Goal: Transaction & Acquisition: Purchase product/service

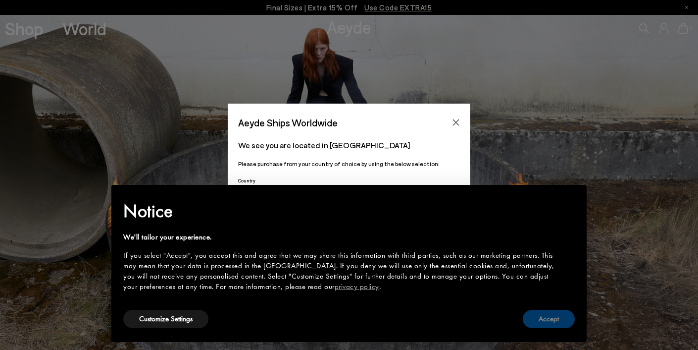
click at [564, 328] on button "Accept" at bounding box center [549, 318] width 52 height 18
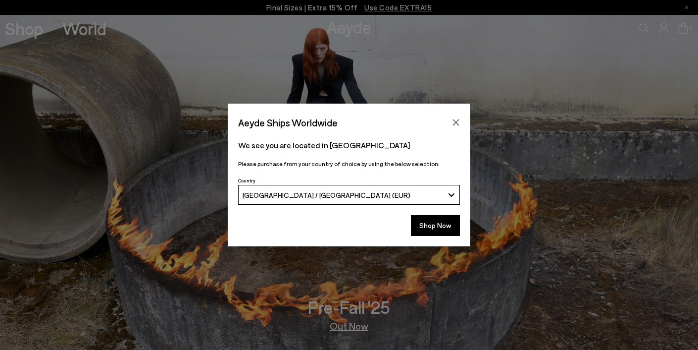
click at [422, 236] on div "Shop Now" at bounding box center [349, 228] width 243 height 37
click at [432, 224] on button "Shop Now" at bounding box center [435, 225] width 49 height 21
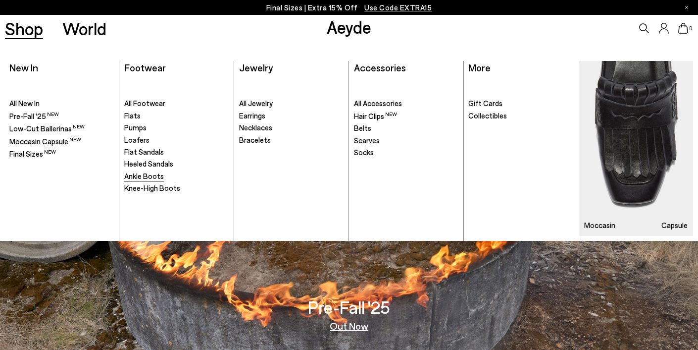
click at [144, 173] on span "Ankle Boots" at bounding box center [144, 175] width 40 height 9
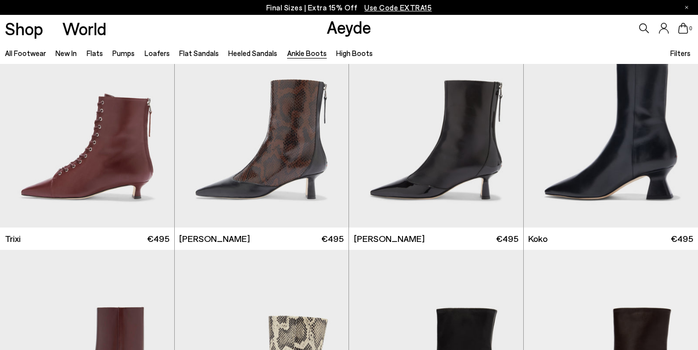
scroll to position [295, 0]
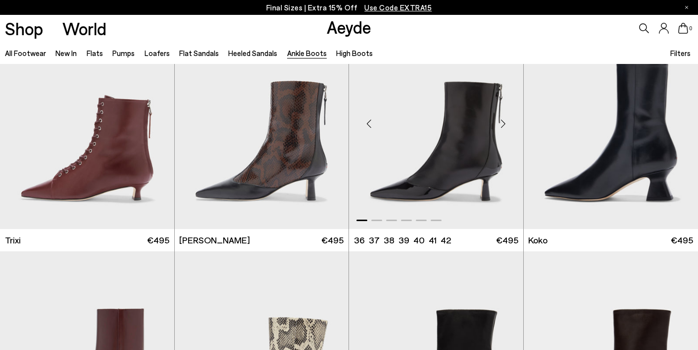
click at [422, 159] on img "1 / 6" at bounding box center [436, 119] width 174 height 219
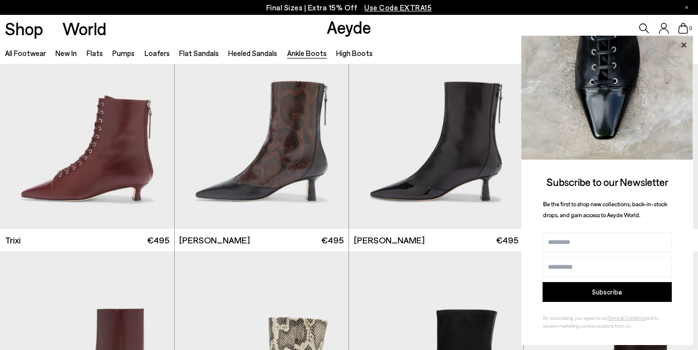
click at [683, 48] on icon at bounding box center [683, 45] width 13 height 13
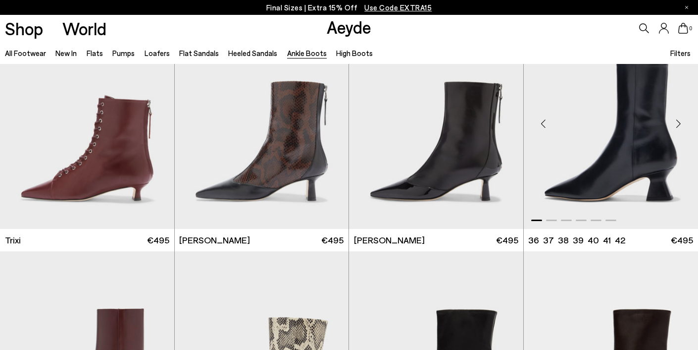
click at [678, 122] on div "Next slide" at bounding box center [679, 123] width 30 height 30
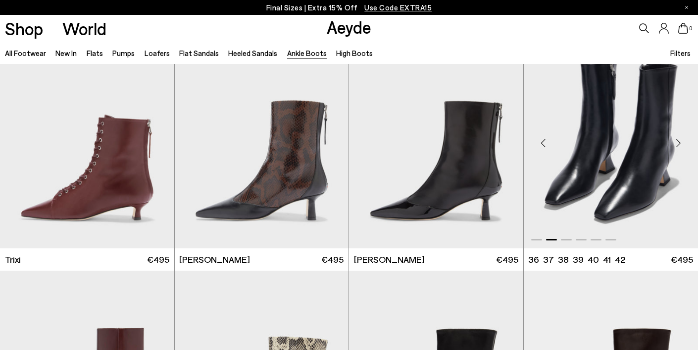
scroll to position [272, 0]
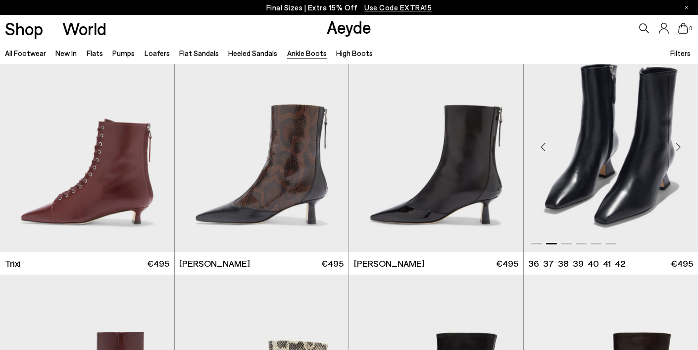
click at [678, 144] on div "Next slide" at bounding box center [679, 147] width 30 height 30
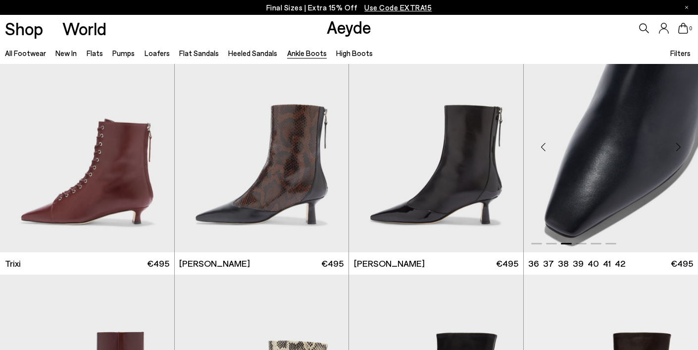
click at [678, 144] on div "Next slide" at bounding box center [679, 147] width 30 height 30
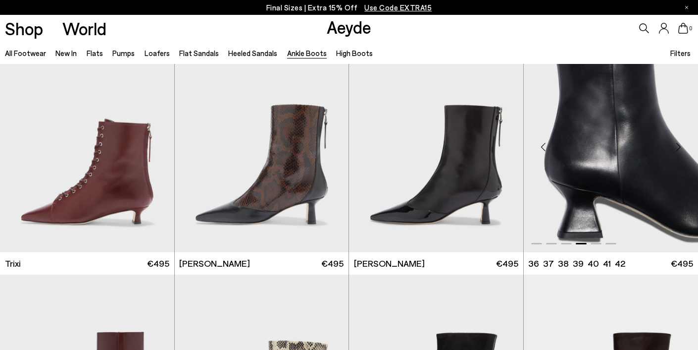
click at [678, 144] on div "Next slide" at bounding box center [679, 147] width 30 height 30
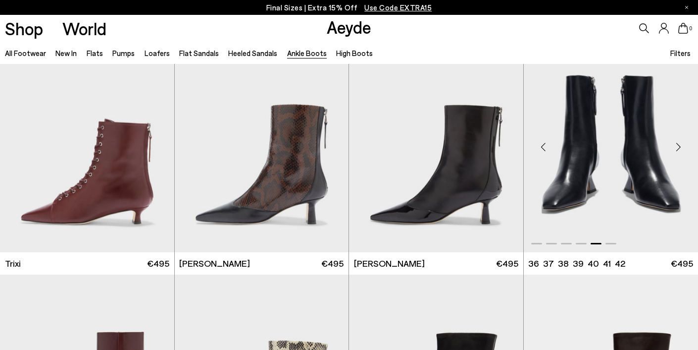
click at [678, 144] on div "Next slide" at bounding box center [679, 147] width 30 height 30
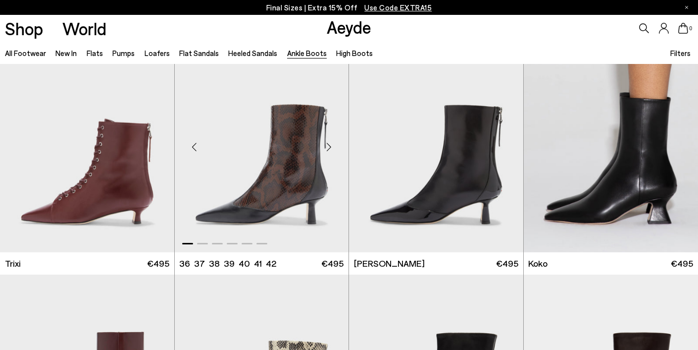
click at [329, 147] on div "Next slide" at bounding box center [329, 147] width 30 height 30
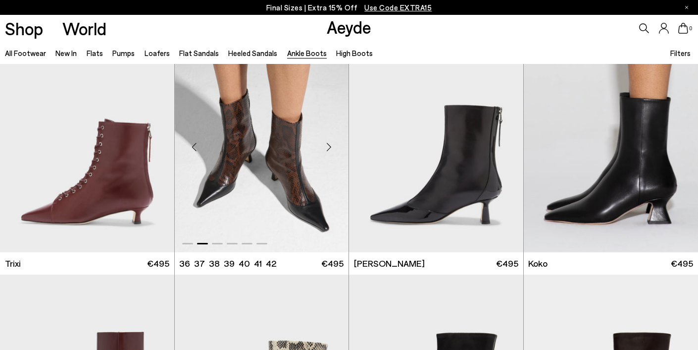
click at [329, 147] on div "Next slide" at bounding box center [329, 147] width 30 height 30
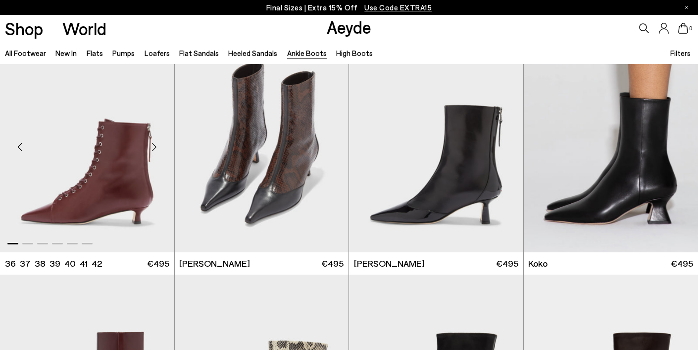
click at [154, 146] on div "Next slide" at bounding box center [155, 147] width 30 height 30
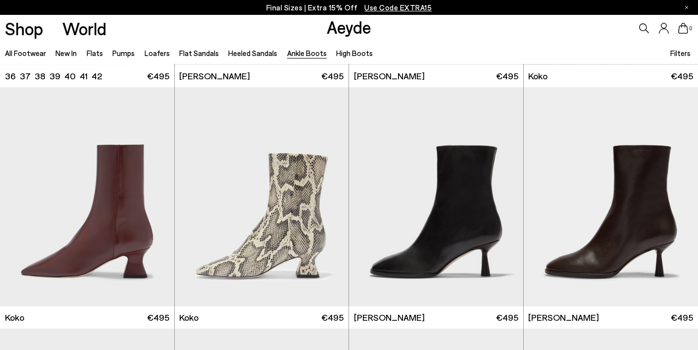
scroll to position [462, 0]
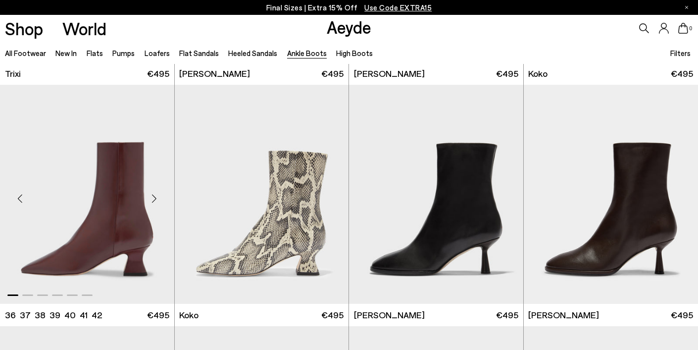
click at [153, 202] on div "Next slide" at bounding box center [155, 198] width 30 height 30
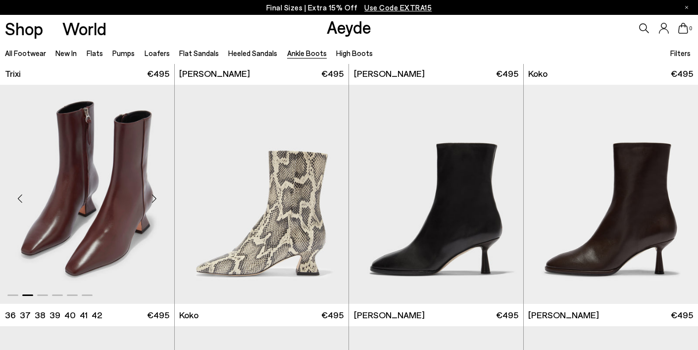
click at [153, 201] on div "Next slide" at bounding box center [155, 198] width 30 height 30
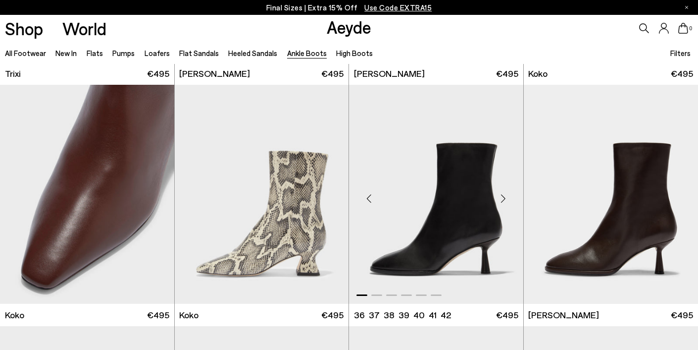
click at [503, 197] on div "Next slide" at bounding box center [504, 198] width 30 height 30
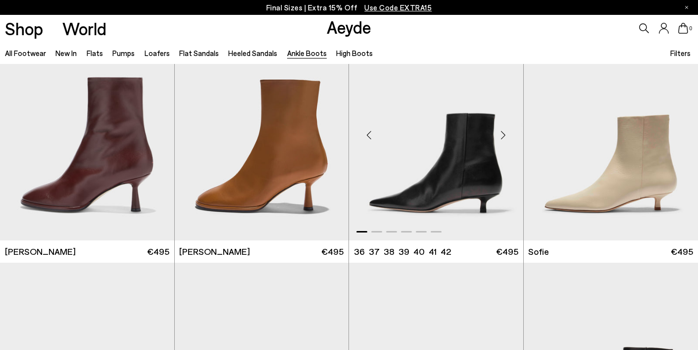
scroll to position [770, 0]
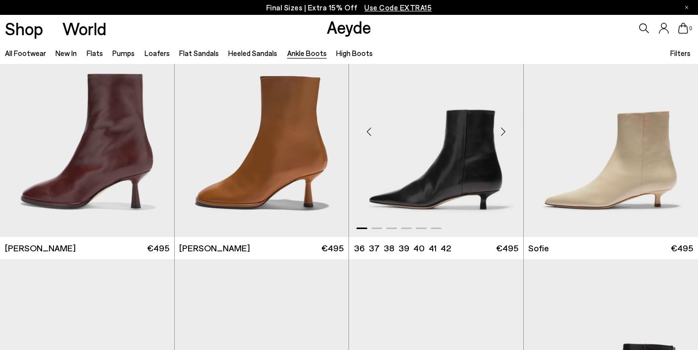
click at [504, 132] on div "Next slide" at bounding box center [504, 131] width 30 height 30
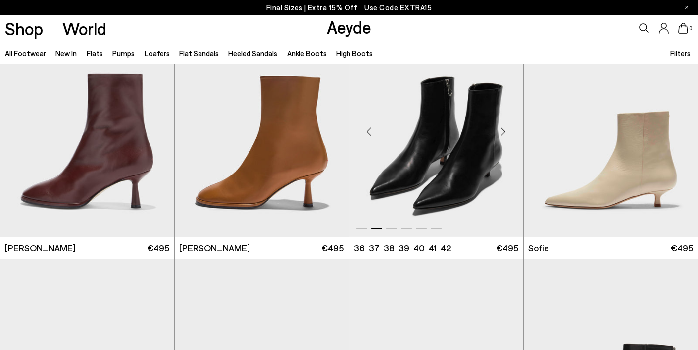
click at [504, 132] on div "Next slide" at bounding box center [504, 131] width 30 height 30
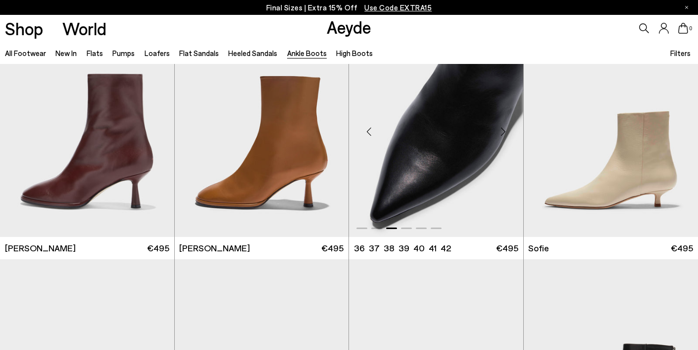
click at [389, 154] on img "3 / 6" at bounding box center [436, 127] width 174 height 219
click at [442, 127] on img "3 / 6" at bounding box center [436, 127] width 174 height 219
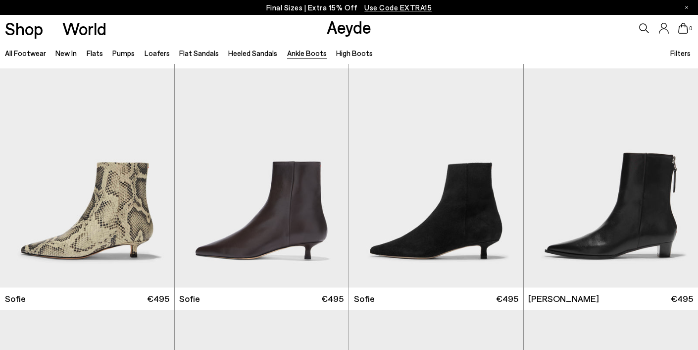
scroll to position [962, 0]
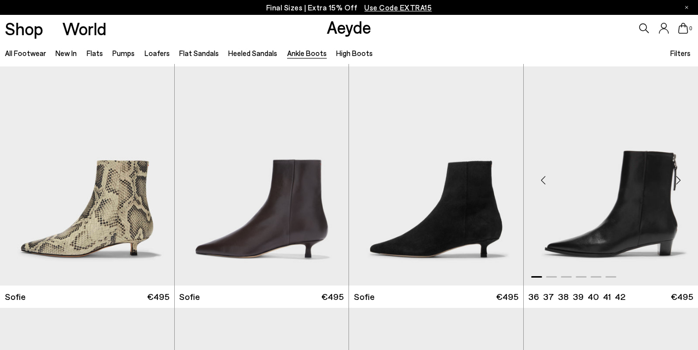
click at [675, 178] on div "Next slide" at bounding box center [679, 180] width 30 height 30
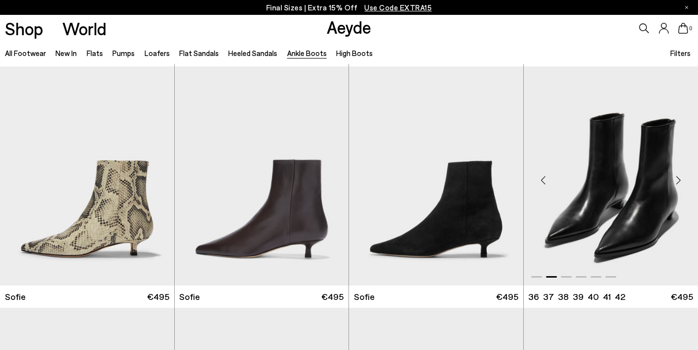
click at [676, 179] on div "Next slide" at bounding box center [679, 180] width 30 height 30
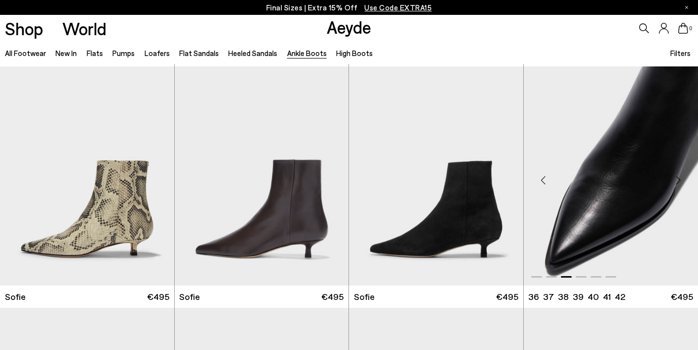
click at [611, 148] on img "3 / 6" at bounding box center [611, 175] width 175 height 219
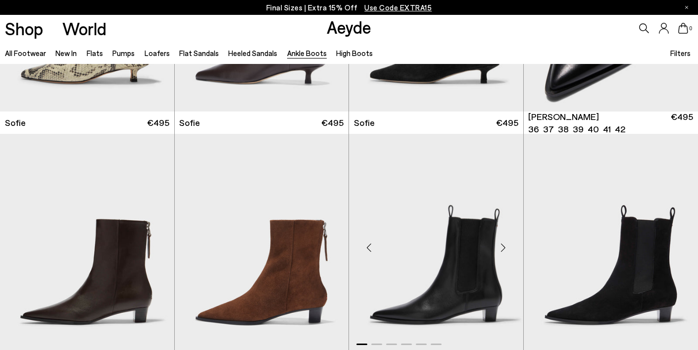
scroll to position [1178, 0]
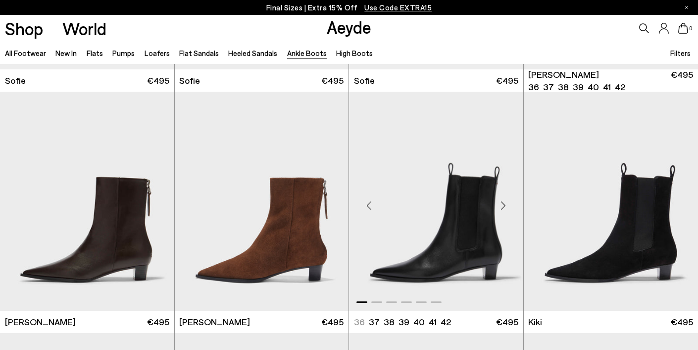
click at [504, 203] on div "Next slide" at bounding box center [504, 205] width 30 height 30
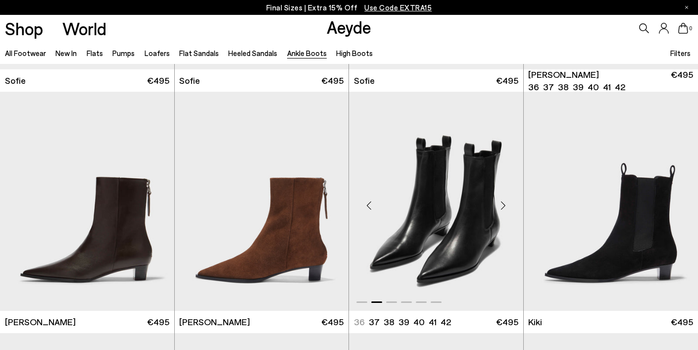
click at [504, 203] on div "Next slide" at bounding box center [504, 205] width 30 height 30
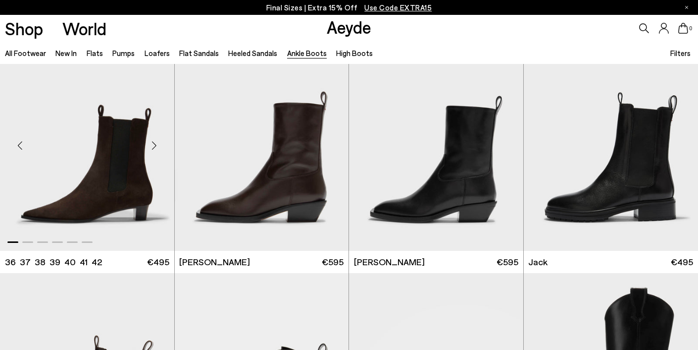
scroll to position [1481, 0]
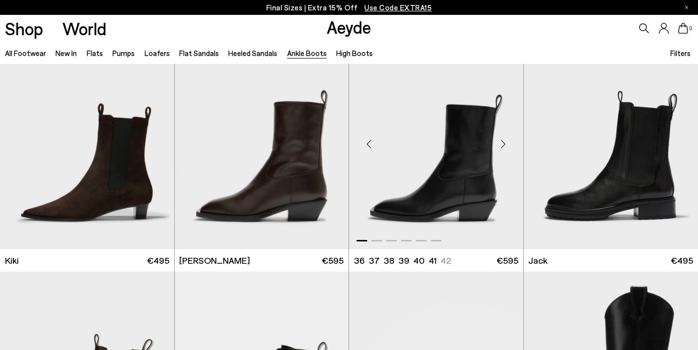
click at [506, 144] on div "Next slide" at bounding box center [504, 144] width 30 height 30
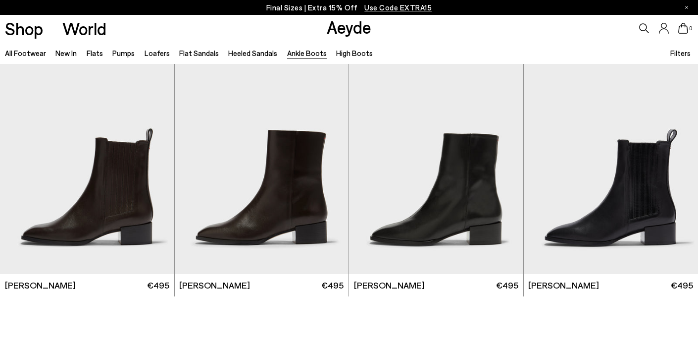
scroll to position [1944, 0]
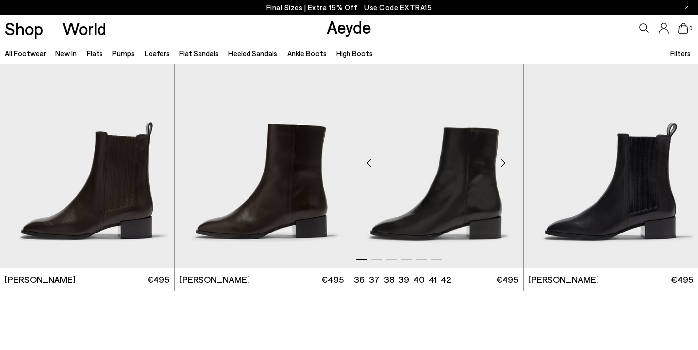
click at [502, 164] on div "Next slide" at bounding box center [504, 163] width 30 height 30
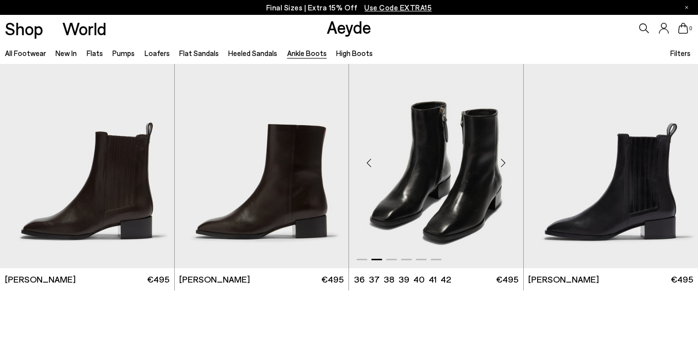
click at [503, 158] on div "Next slide" at bounding box center [504, 163] width 30 height 30
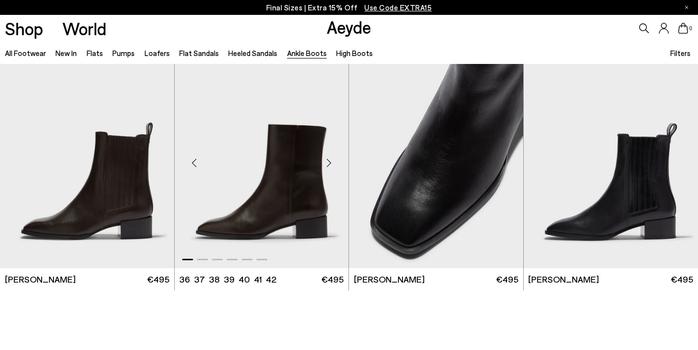
click at [330, 165] on div "Next slide" at bounding box center [329, 163] width 30 height 30
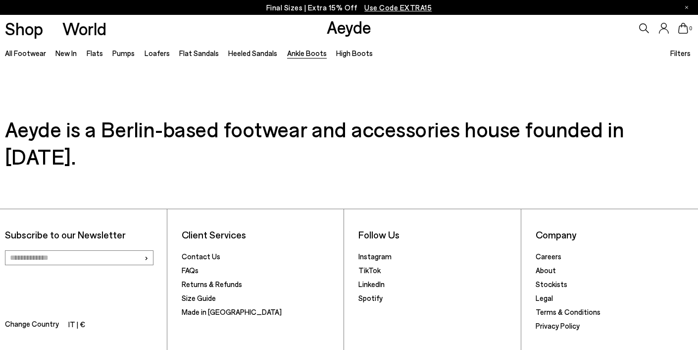
scroll to position [2175, 0]
click at [349, 52] on link "High Boots" at bounding box center [354, 53] width 37 height 9
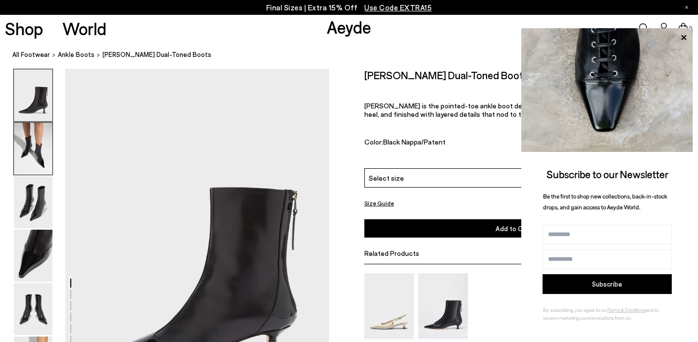
click at [26, 157] on img at bounding box center [33, 149] width 39 height 52
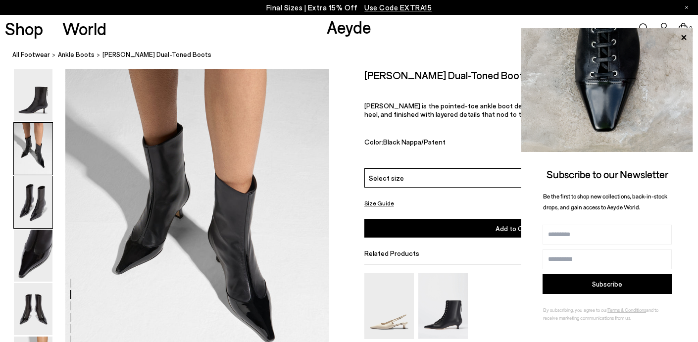
click at [33, 197] on img at bounding box center [33, 202] width 39 height 52
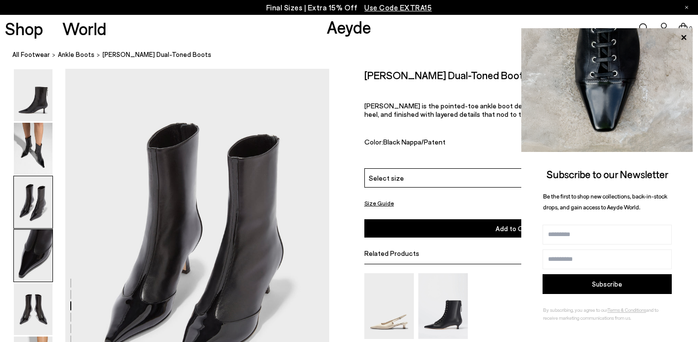
click at [32, 257] on img at bounding box center [33, 256] width 39 height 52
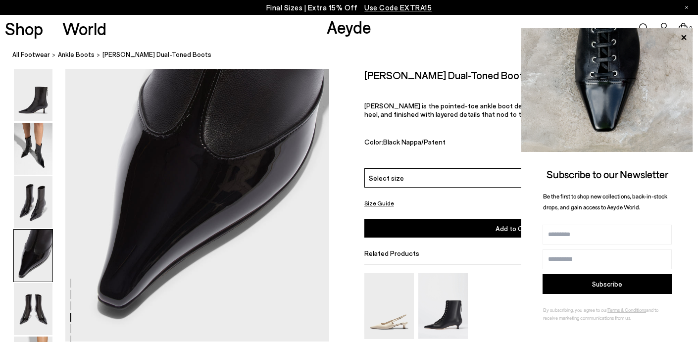
scroll to position [1140, 0]
click at [35, 307] on img at bounding box center [33, 309] width 39 height 52
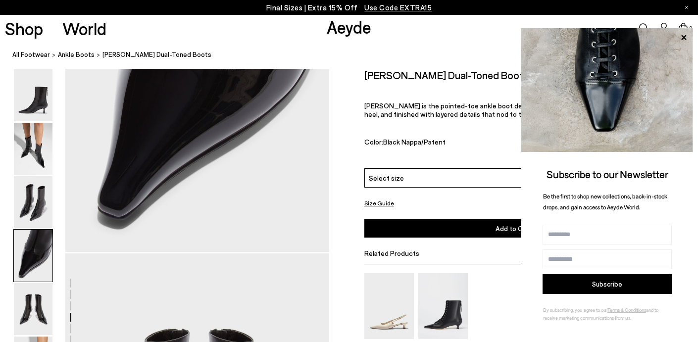
scroll to position [1229, 1]
click at [446, 291] on img at bounding box center [443, 306] width 50 height 66
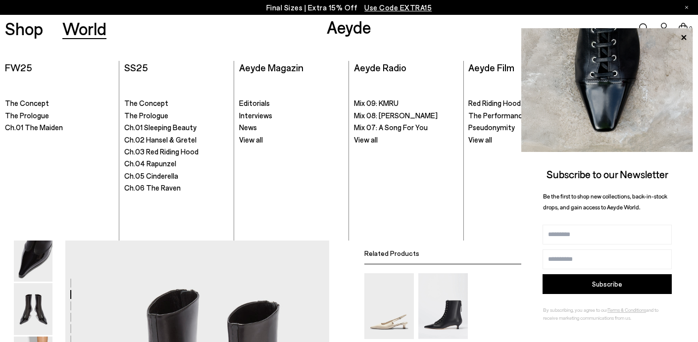
scroll to position [435, 1]
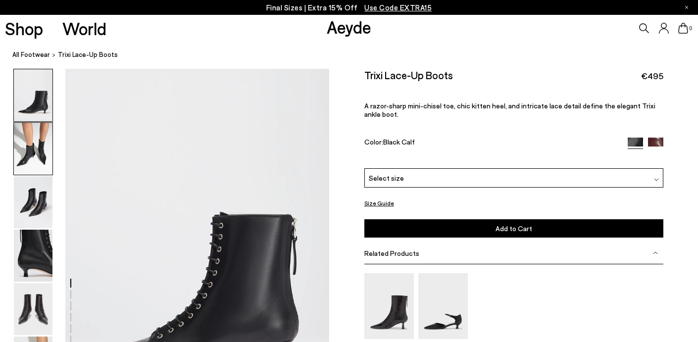
click at [16, 151] on img at bounding box center [33, 149] width 39 height 52
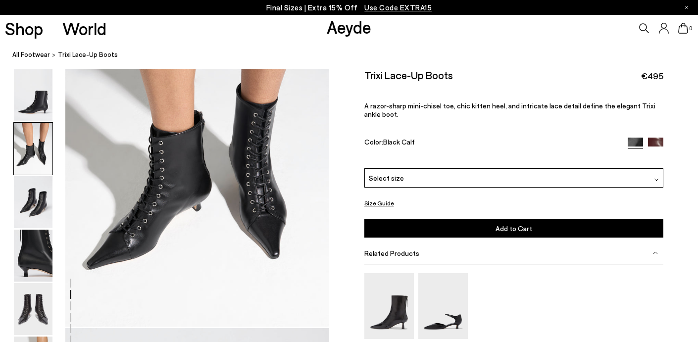
scroll to position [449, 0]
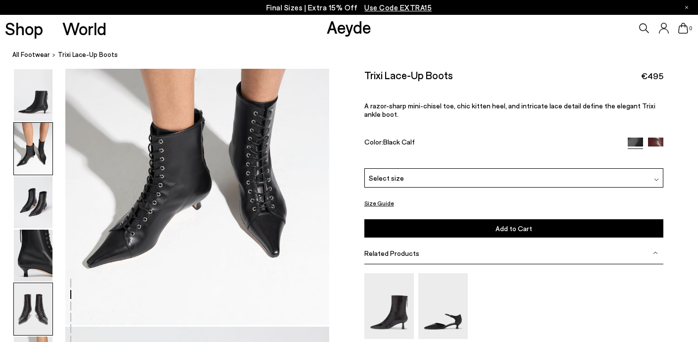
click at [40, 318] on img at bounding box center [33, 309] width 39 height 52
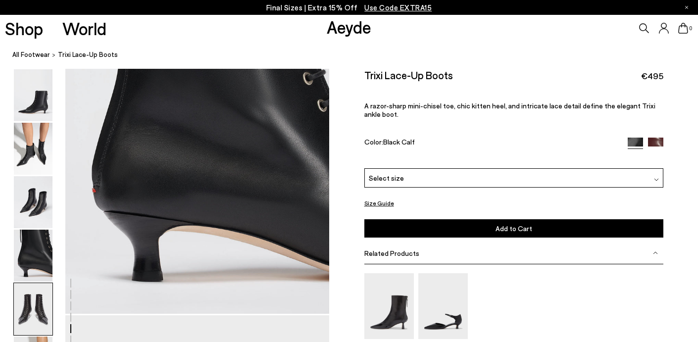
scroll to position [1414, 0]
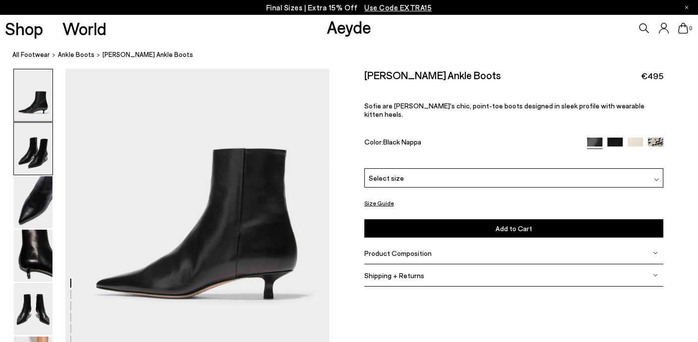
click at [39, 142] on img at bounding box center [33, 149] width 39 height 52
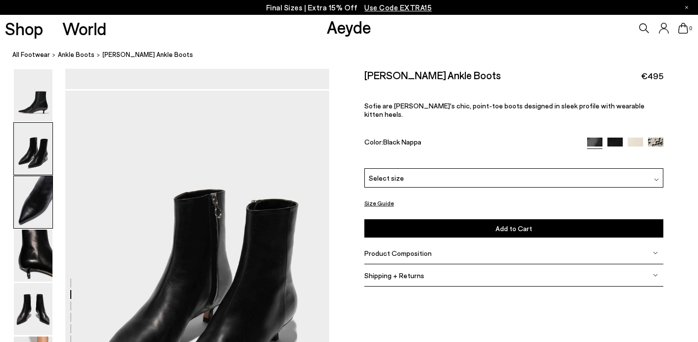
scroll to position [354, 0]
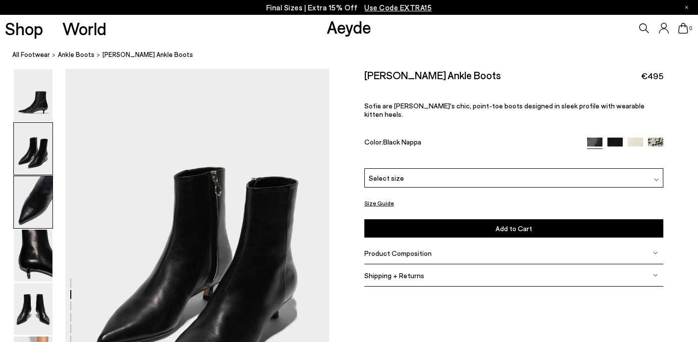
click at [36, 205] on img at bounding box center [33, 202] width 39 height 52
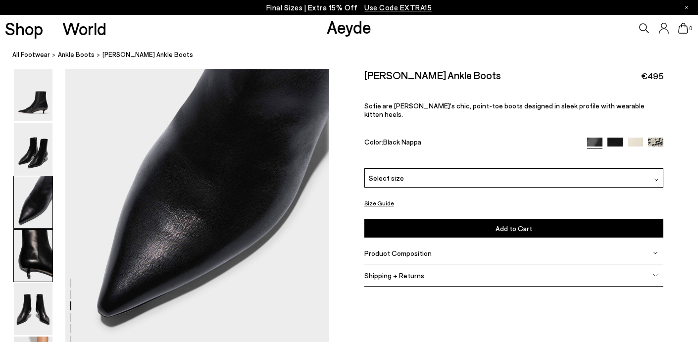
click at [35, 261] on img at bounding box center [33, 256] width 39 height 52
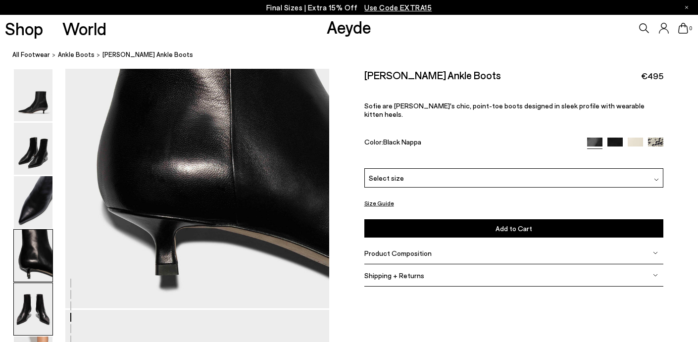
click at [32, 301] on img at bounding box center [33, 309] width 39 height 52
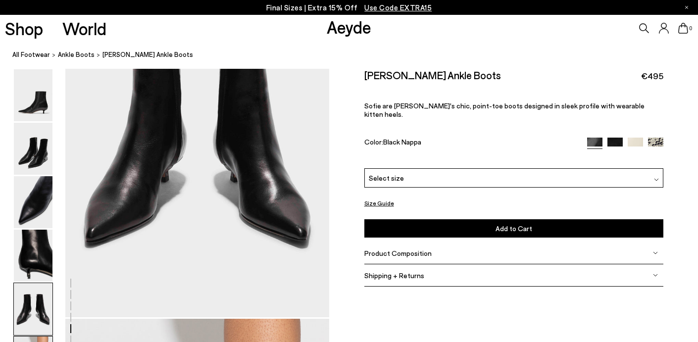
scroll to position [1518, 0]
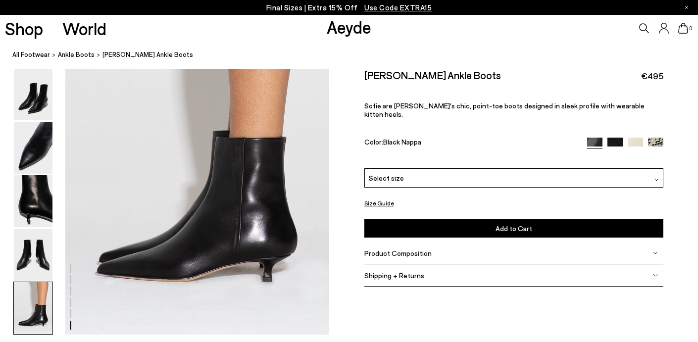
scroll to position [1855, 0]
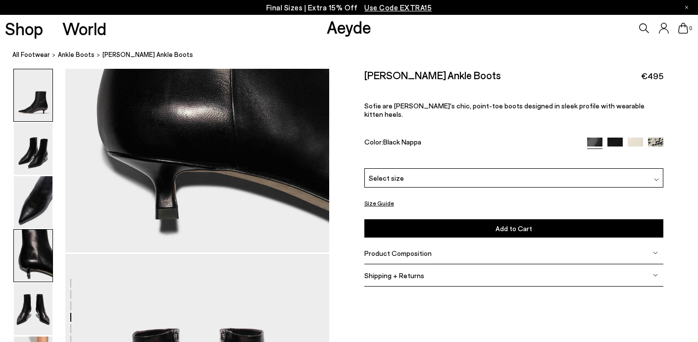
click at [32, 105] on img at bounding box center [33, 95] width 39 height 52
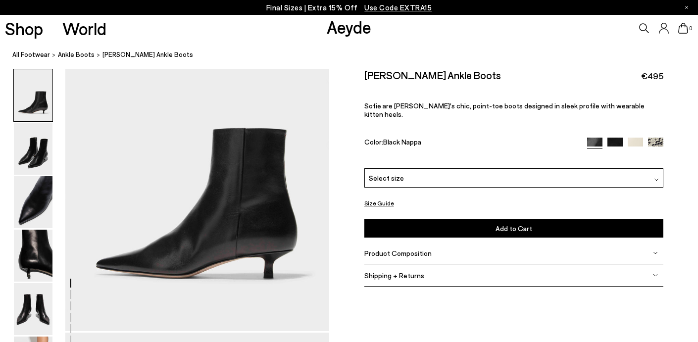
scroll to position [91, 0]
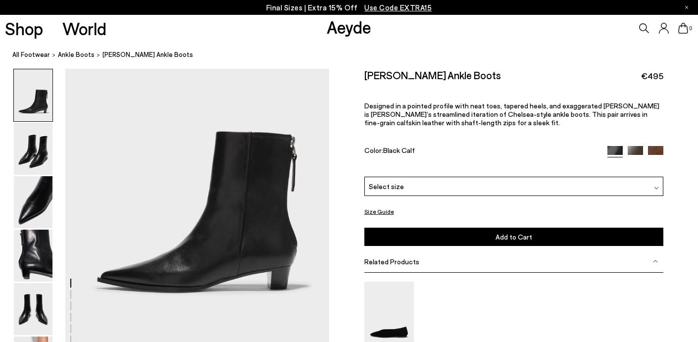
scroll to position [76, 0]
click at [27, 262] on img at bounding box center [33, 256] width 39 height 52
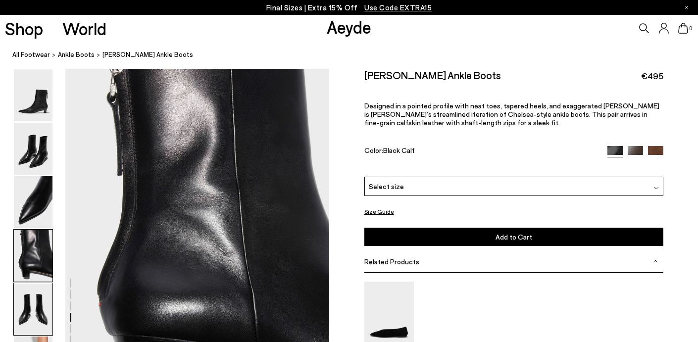
click at [30, 316] on img at bounding box center [33, 309] width 39 height 52
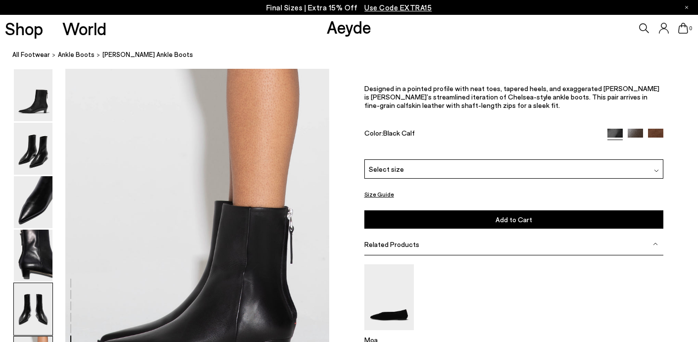
scroll to position [1836, 0]
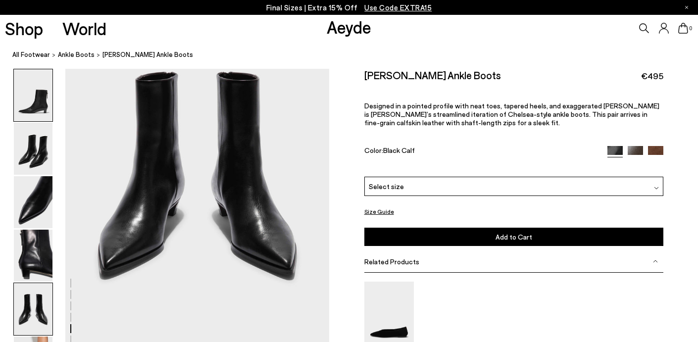
click at [31, 116] on img at bounding box center [33, 95] width 39 height 52
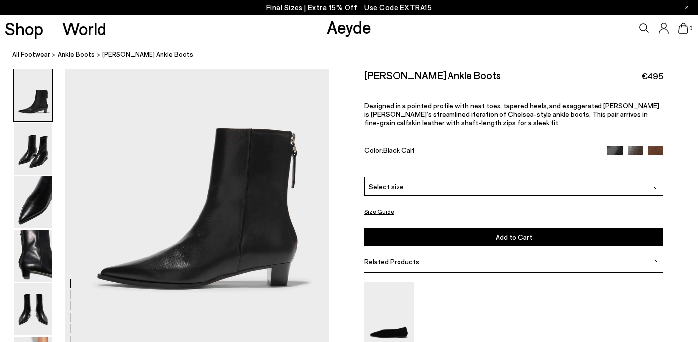
scroll to position [82, 0]
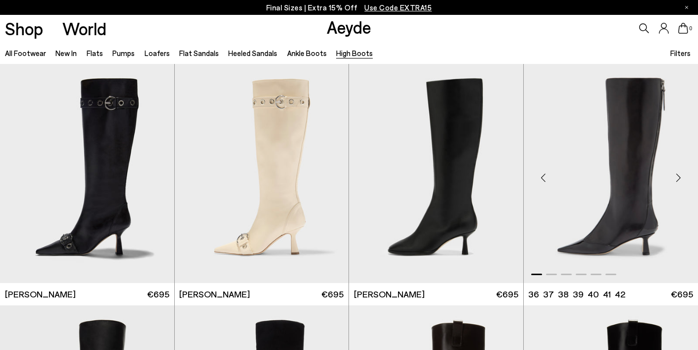
click at [678, 177] on div "Next slide" at bounding box center [679, 177] width 30 height 30
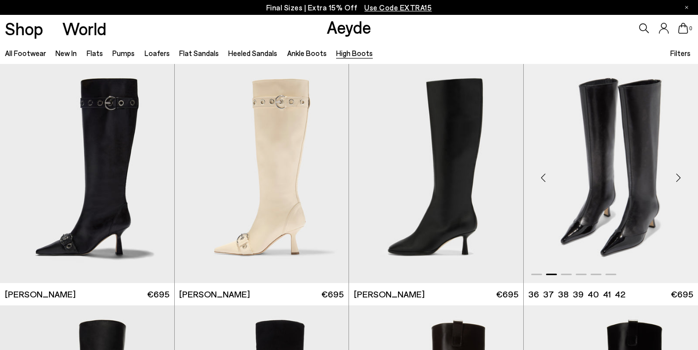
click at [678, 177] on div "Next slide" at bounding box center [679, 177] width 30 height 30
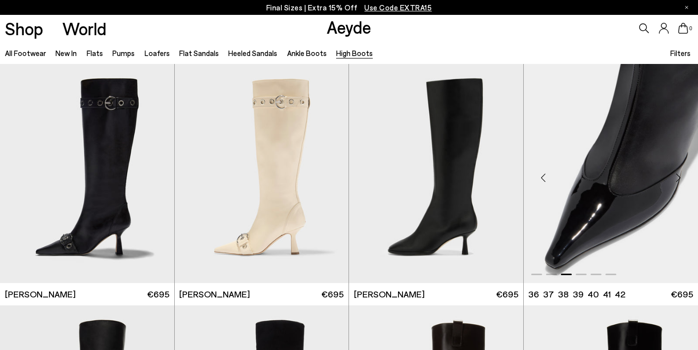
click at [678, 177] on div "Next slide" at bounding box center [679, 177] width 30 height 30
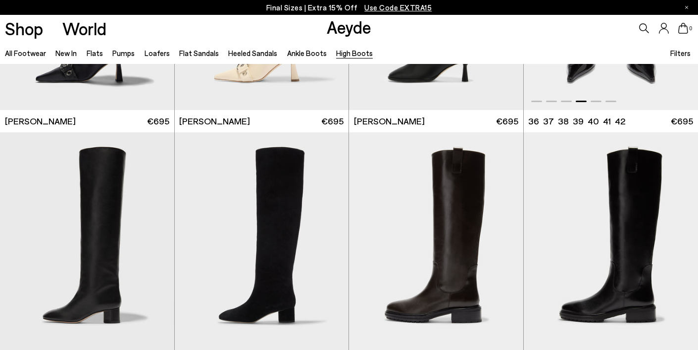
scroll to position [173, 0]
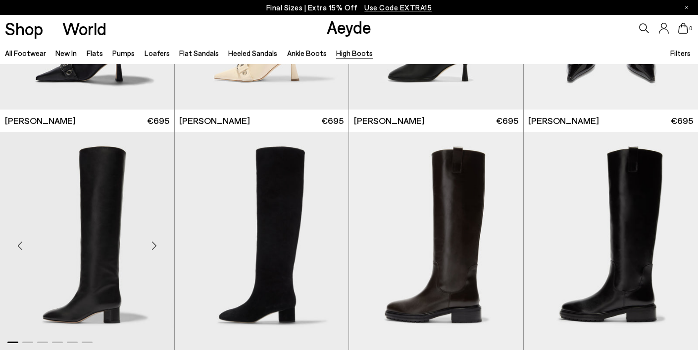
click at [152, 244] on div "Next slide" at bounding box center [155, 245] width 30 height 30
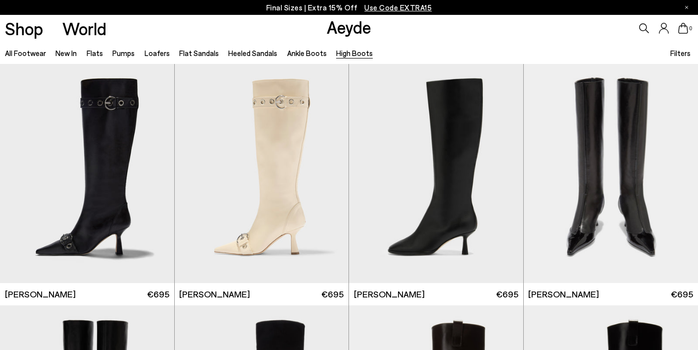
scroll to position [0, 0]
click at [328, 176] on div "Next slide" at bounding box center [329, 177] width 30 height 30
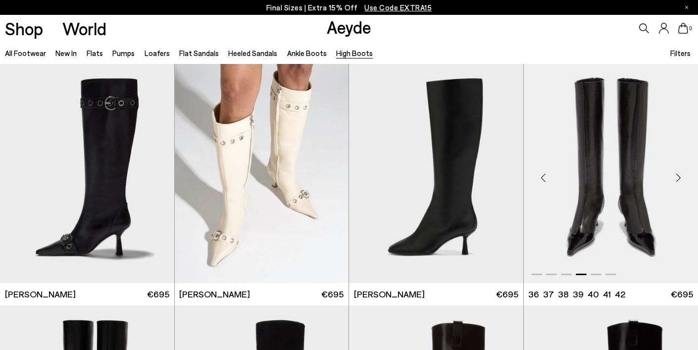
click at [621, 185] on img "4 / 6" at bounding box center [611, 173] width 175 height 219
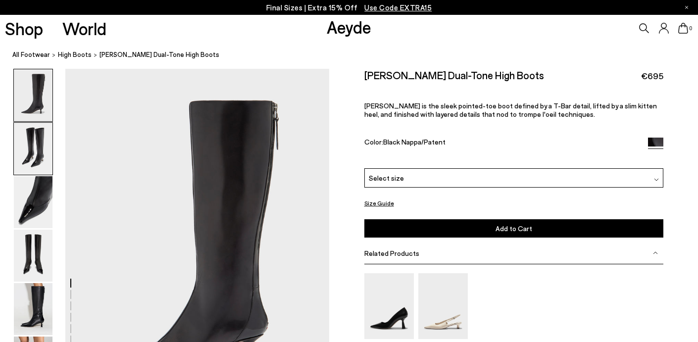
click at [38, 160] on img at bounding box center [33, 149] width 39 height 52
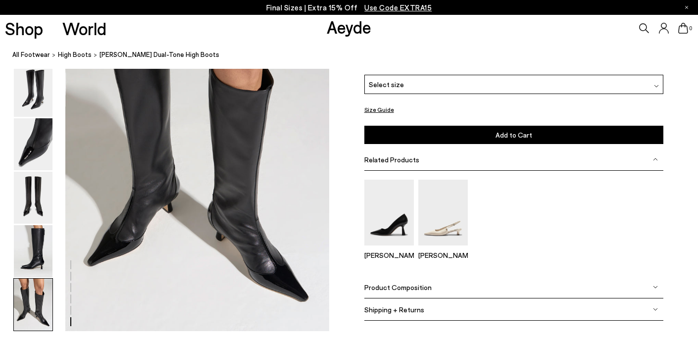
scroll to position [1862, 2]
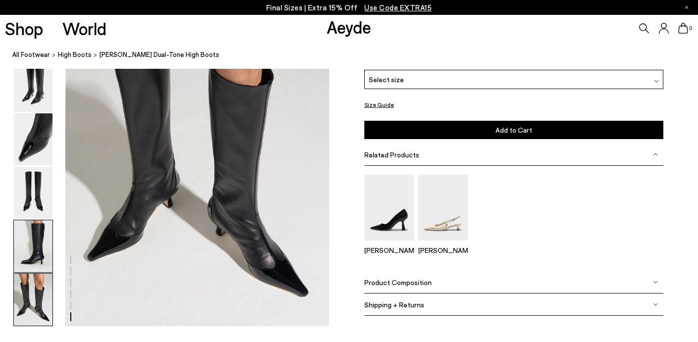
click at [32, 263] on img at bounding box center [33, 246] width 39 height 52
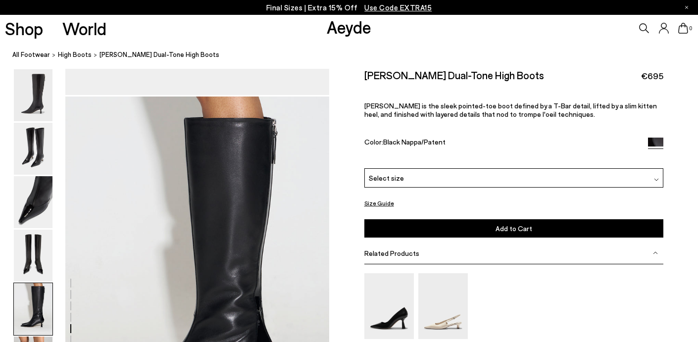
scroll to position [1383, 1]
